Goal: Navigation & Orientation: Understand site structure

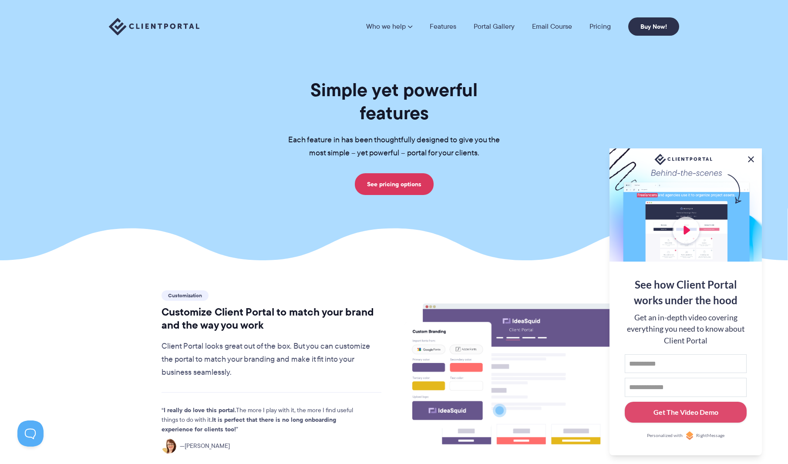
click at [750, 159] on button at bounding box center [751, 159] width 10 height 10
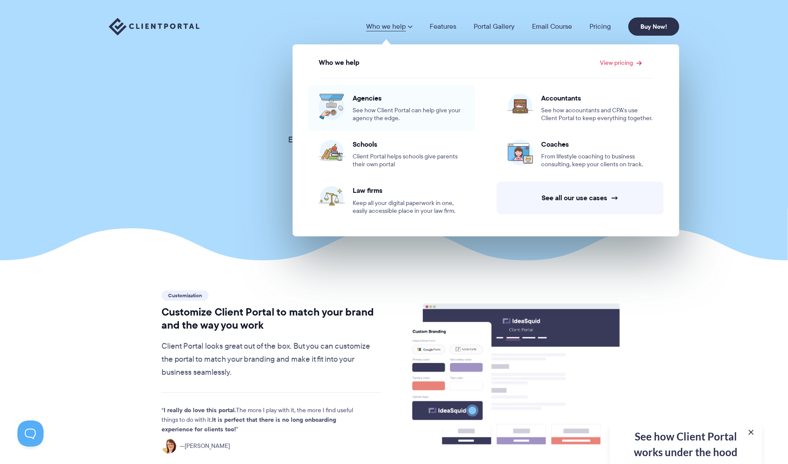
click at [375, 100] on span "Agencies" at bounding box center [409, 98] width 112 height 9
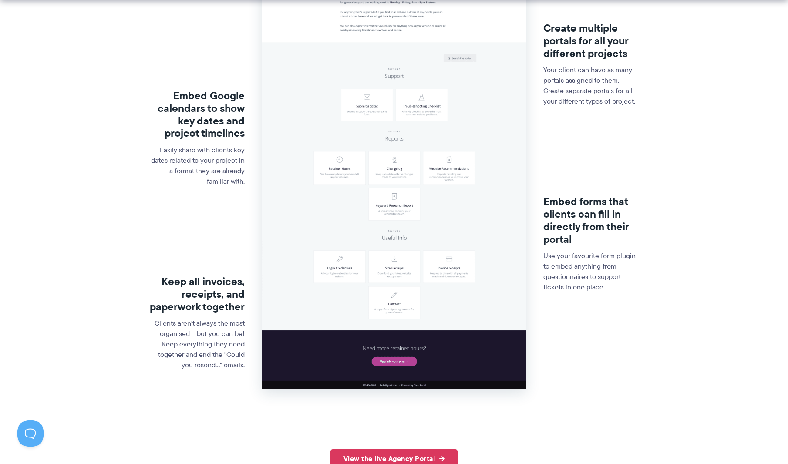
scroll to position [290, 0]
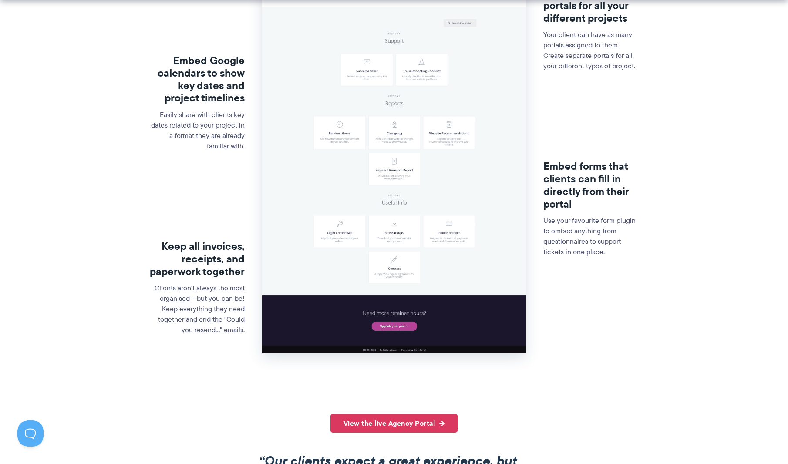
click at [440, 227] on img at bounding box center [393, 94] width 263 height 519
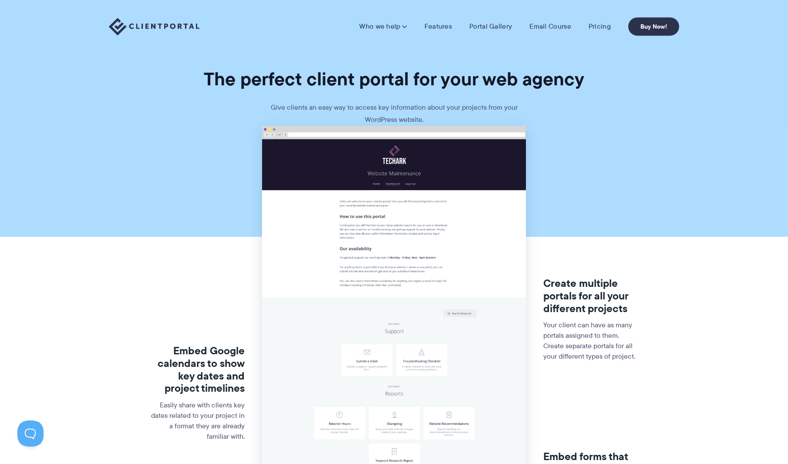
click at [428, 196] on img at bounding box center [393, 385] width 263 height 519
click at [446, 228] on img at bounding box center [393, 385] width 263 height 519
click at [414, 222] on img at bounding box center [393, 385] width 263 height 519
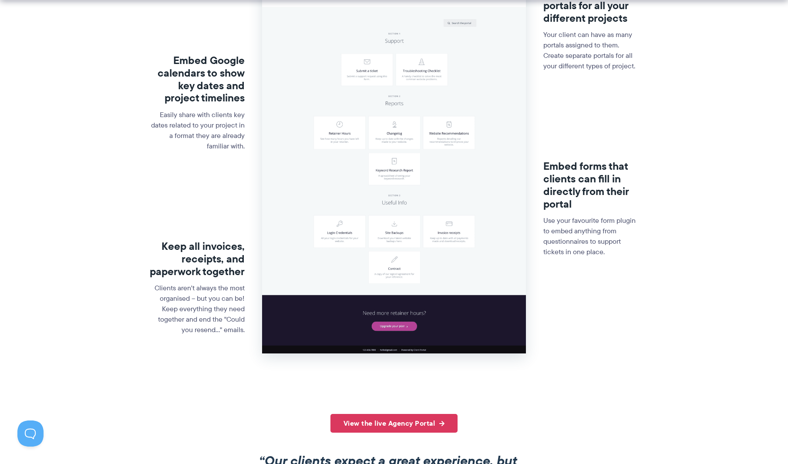
scroll to position [435, 0]
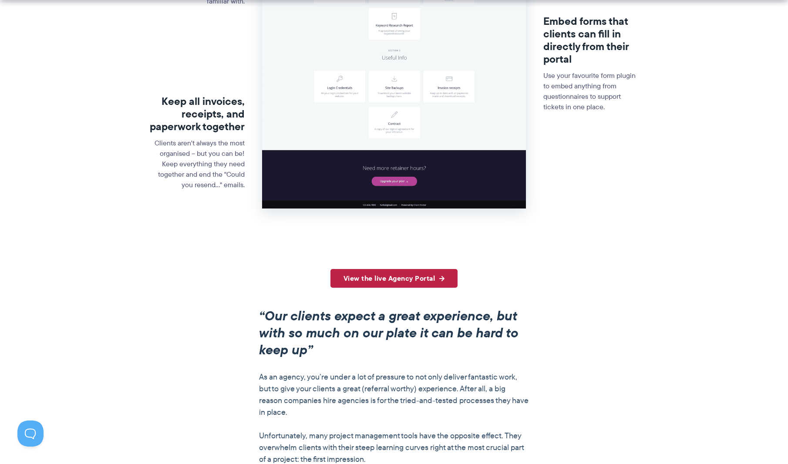
click at [413, 280] on link "View the live Agency Portal" at bounding box center [395, 278] width 128 height 19
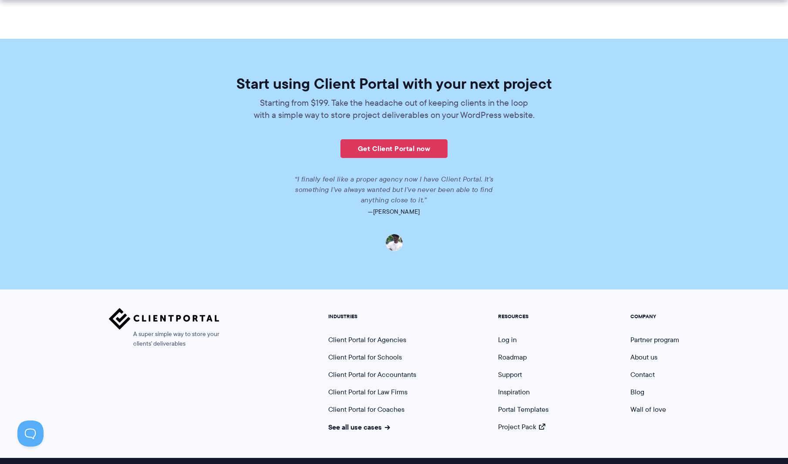
scroll to position [1943, 0]
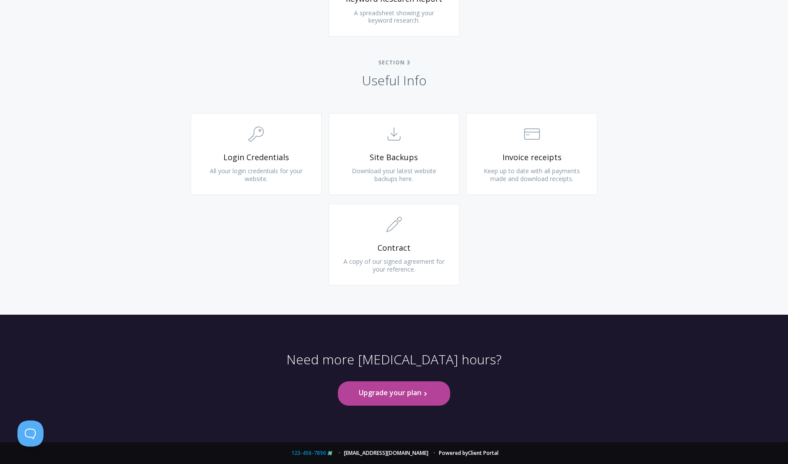
scroll to position [775, 0]
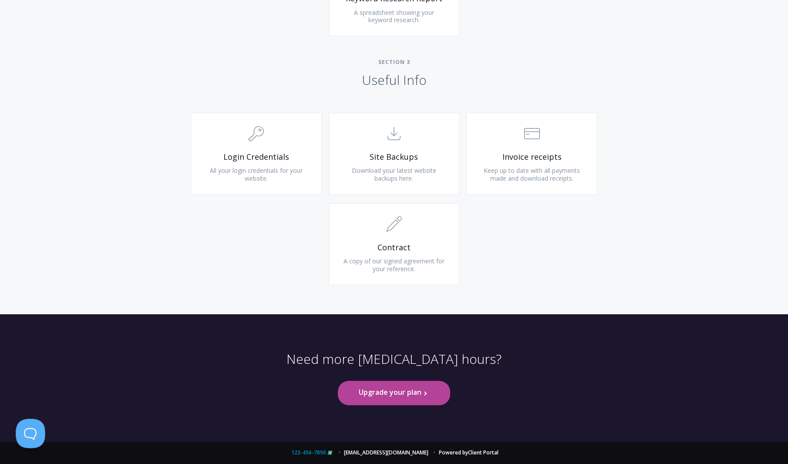
click at [31, 432] on button at bounding box center [29, 432] width 26 height 26
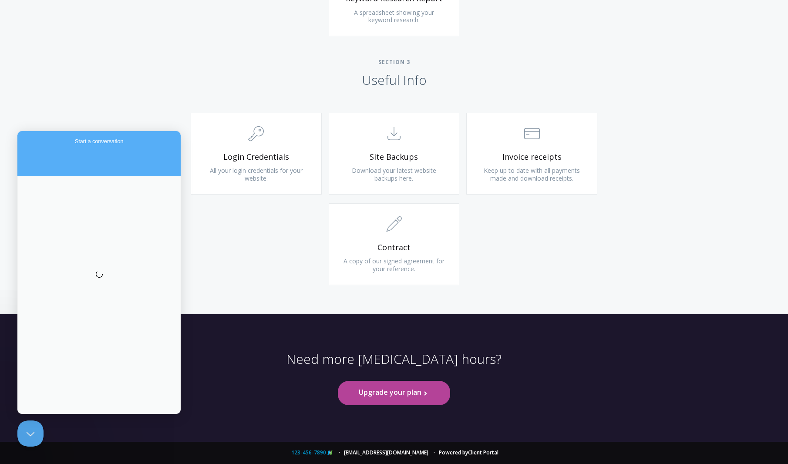
scroll to position [0, 0]
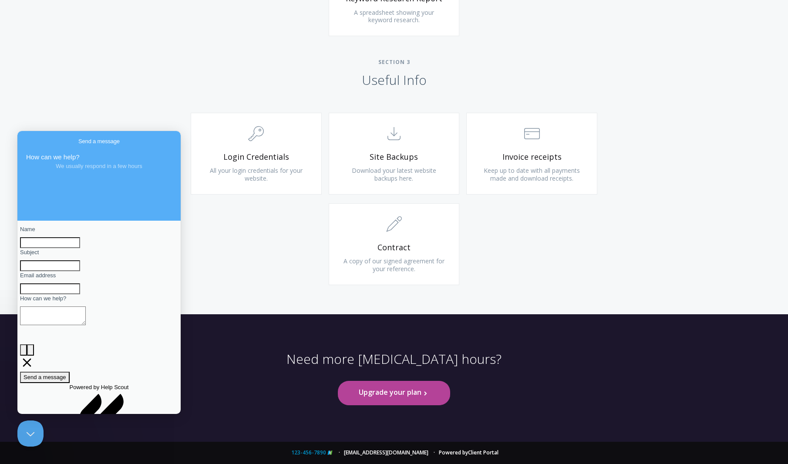
click at [260, 281] on div ".cls-1{fill:none;stroke:#000;stroke-miterlimit:10;stroke-width:2px;} 1. General…" at bounding box center [394, 203] width 446 height 181
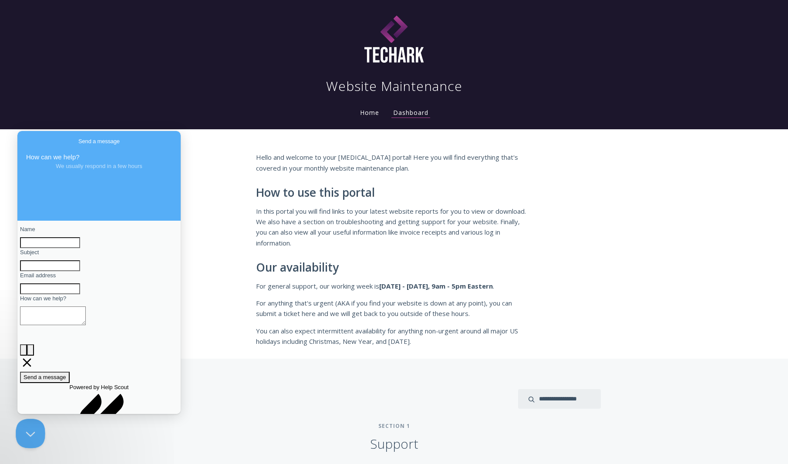
drag, startPoint x: 27, startPoint y: 699, endPoint x: 30, endPoint y: 426, distance: 273.5
click at [30, 426] on button "Close Beacon popover" at bounding box center [29, 432] width 26 height 26
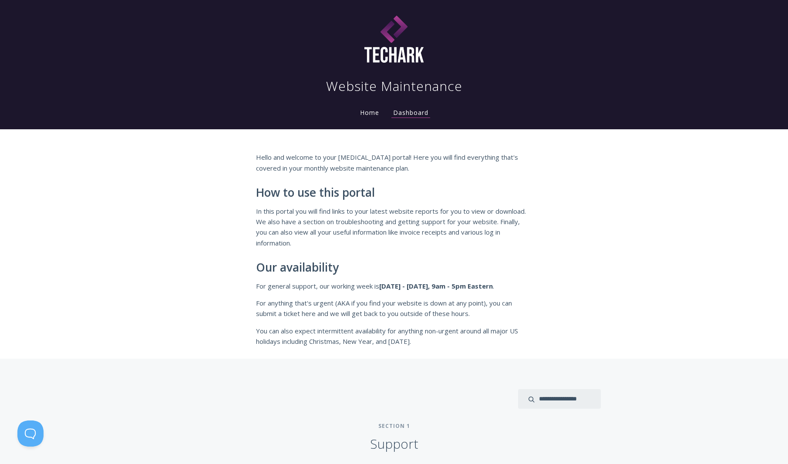
click at [365, 107] on li "Home" at bounding box center [369, 109] width 33 height 17
click at [368, 113] on link "Home" at bounding box center [369, 112] width 23 height 8
